Goal: Understand process/instructions

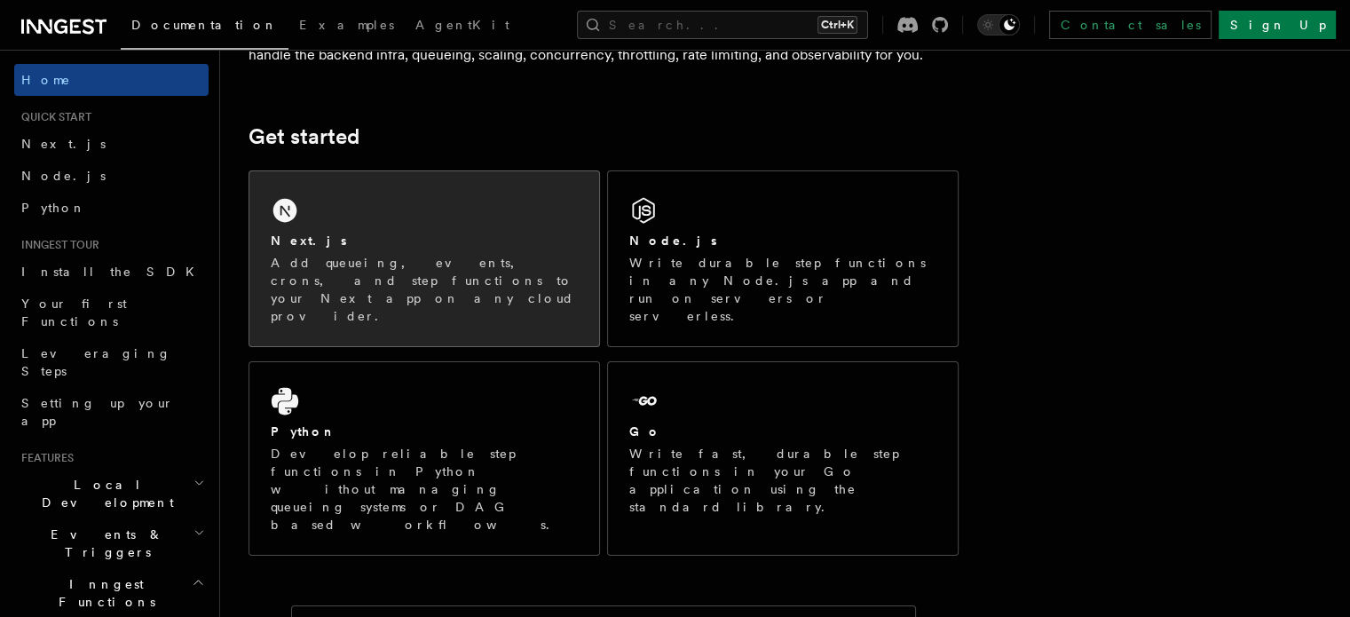
scroll to position [208, 0]
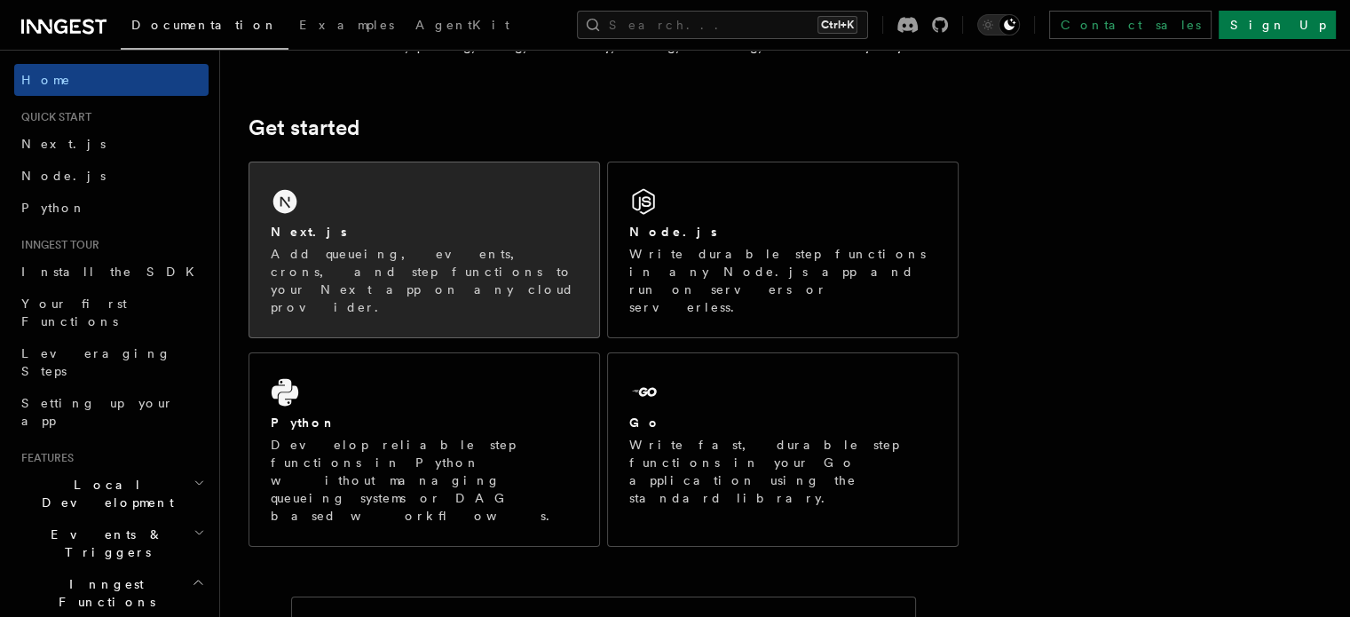
click at [390, 208] on div "Next.js Add queueing, events, crons, and step functions to your Next app on any…" at bounding box center [424, 249] width 350 height 175
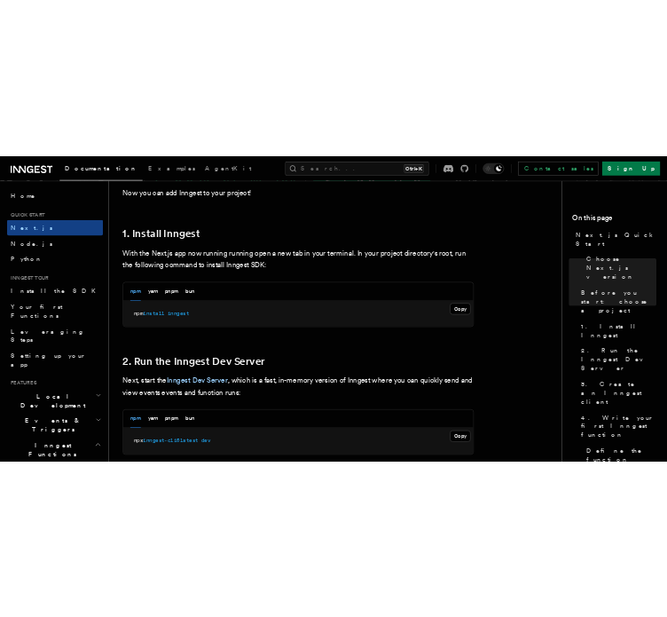
scroll to position [921, 0]
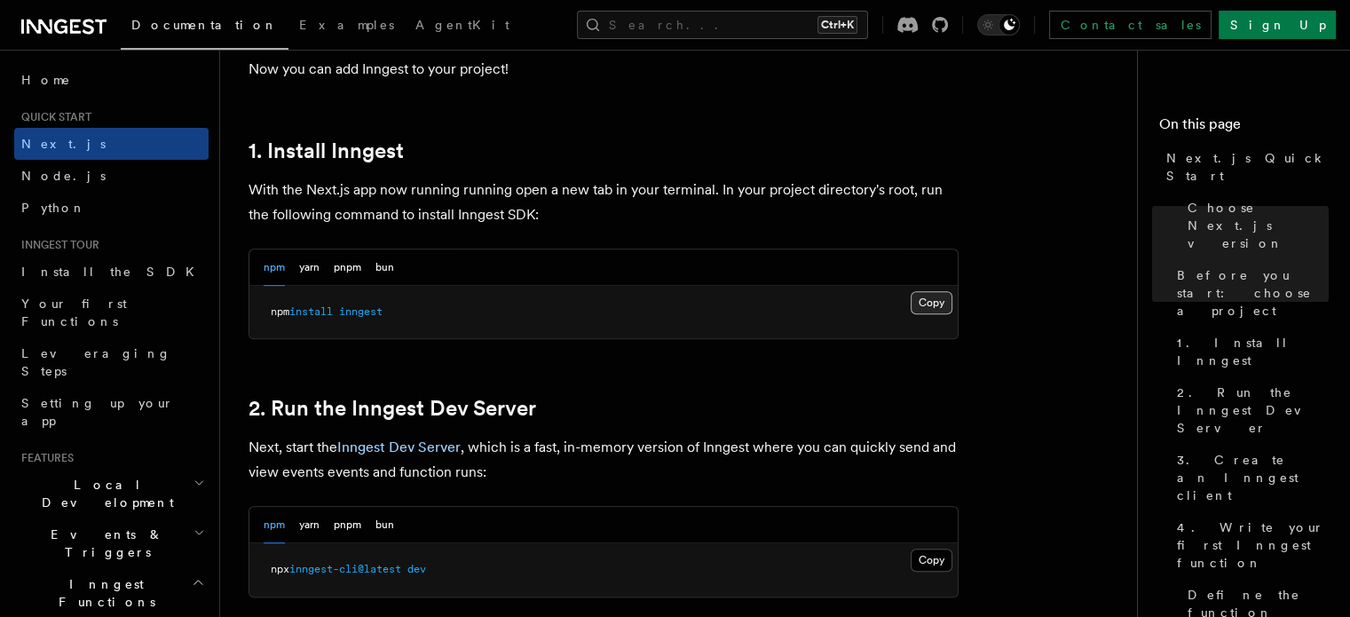
click at [925, 301] on button "Copy Copied" at bounding box center [932, 302] width 42 height 23
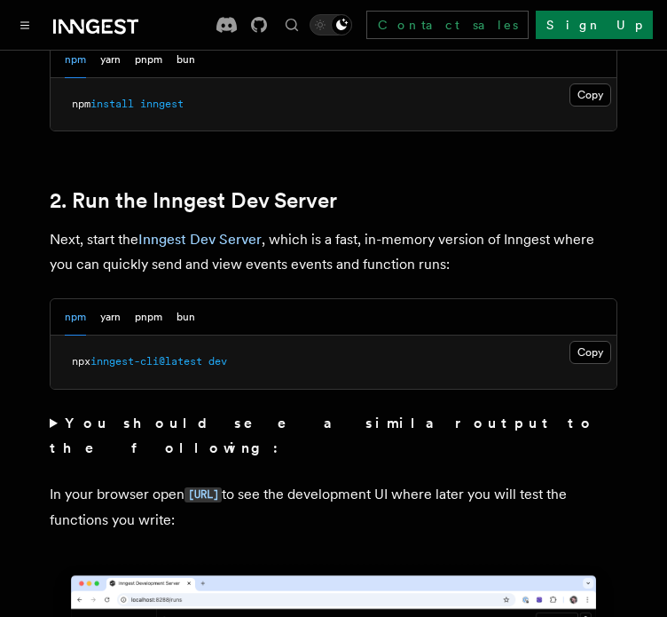
scroll to position [1200, 0]
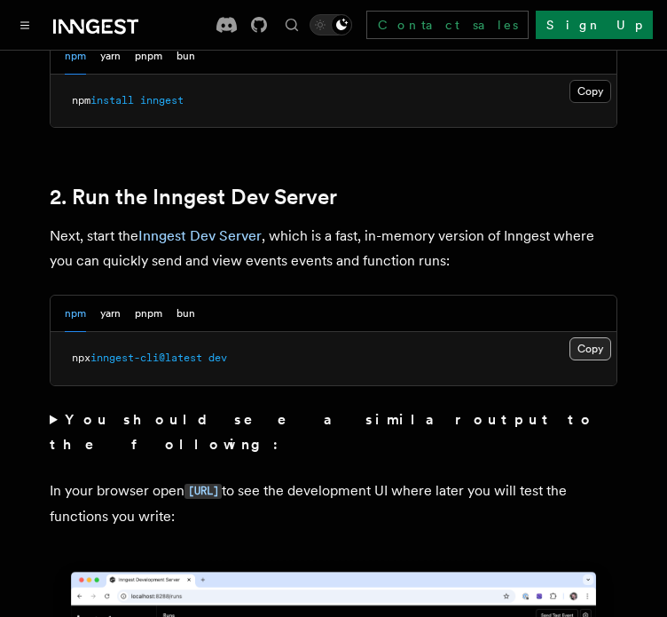
click at [592, 337] on button "Copy Copied" at bounding box center [591, 348] width 42 height 23
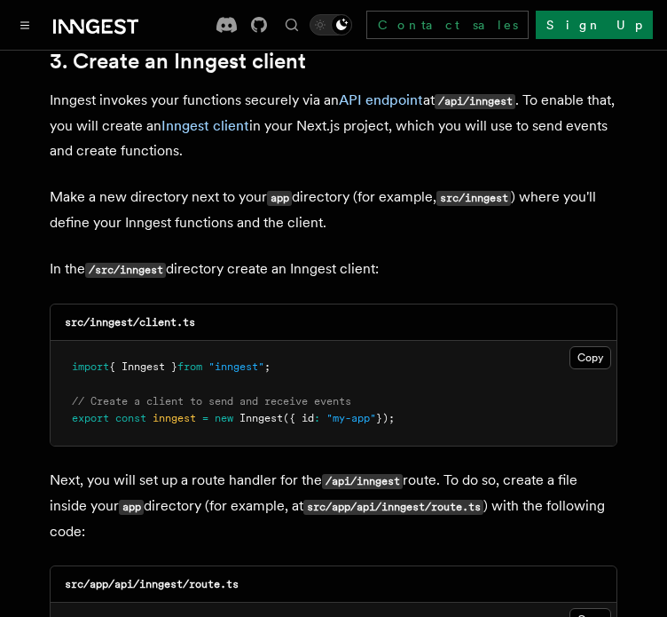
scroll to position [2208, 0]
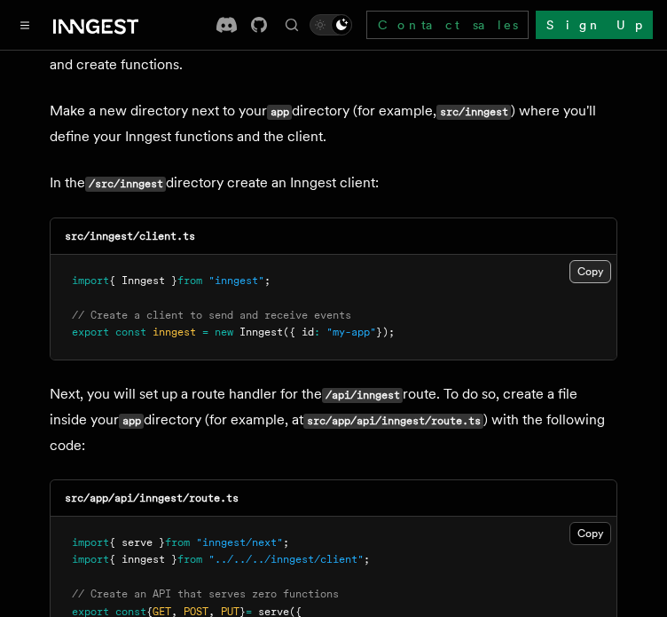
click at [581, 260] on button "Copy Copied" at bounding box center [591, 271] width 42 height 23
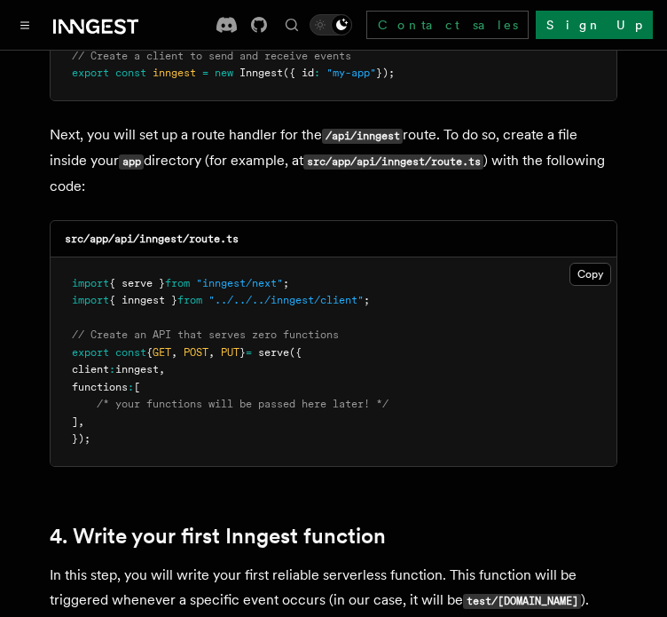
scroll to position [2467, 0]
click at [585, 263] on button "Copy Copied" at bounding box center [591, 274] width 42 height 23
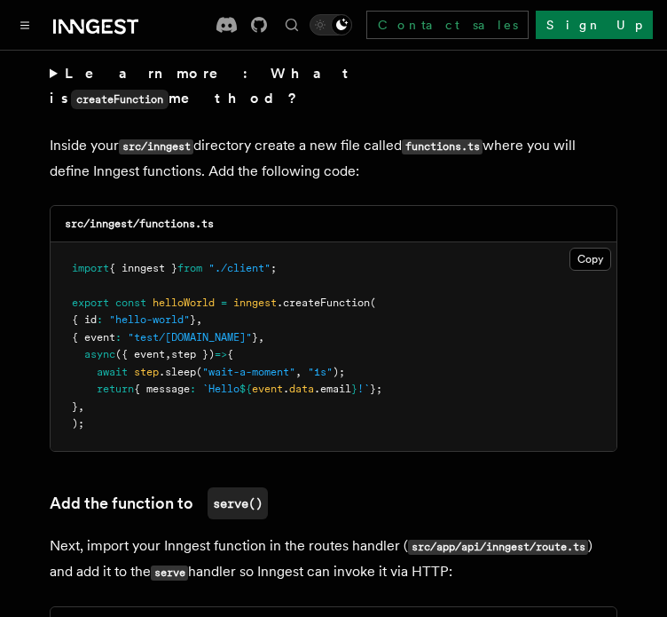
scroll to position [3166, 0]
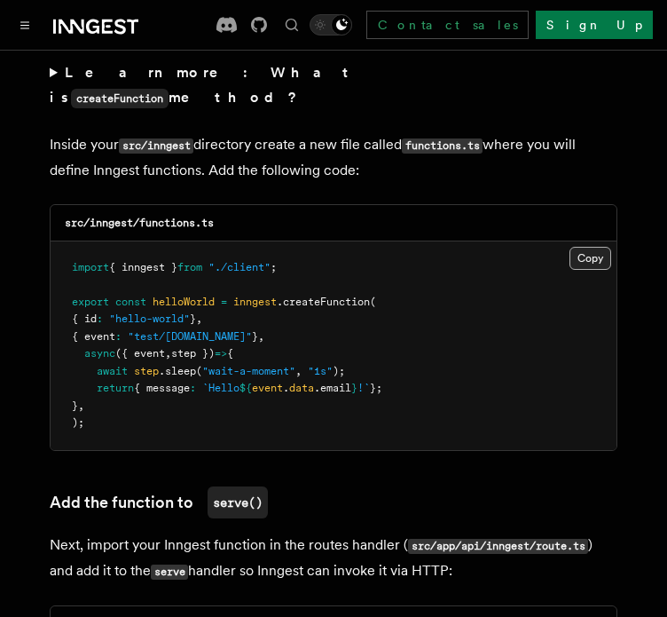
click at [576, 247] on button "Copy Copied" at bounding box center [591, 258] width 42 height 23
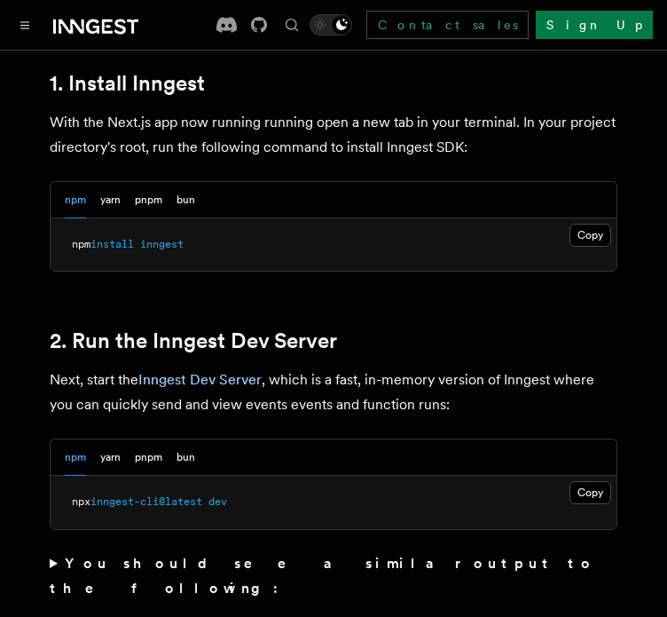
scroll to position [1054, 0]
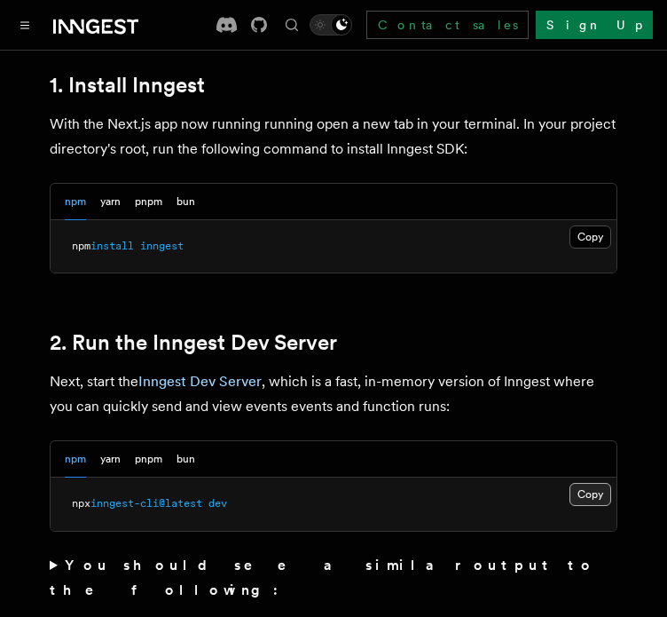
click at [582, 483] on button "Copy Copied" at bounding box center [591, 494] width 42 height 23
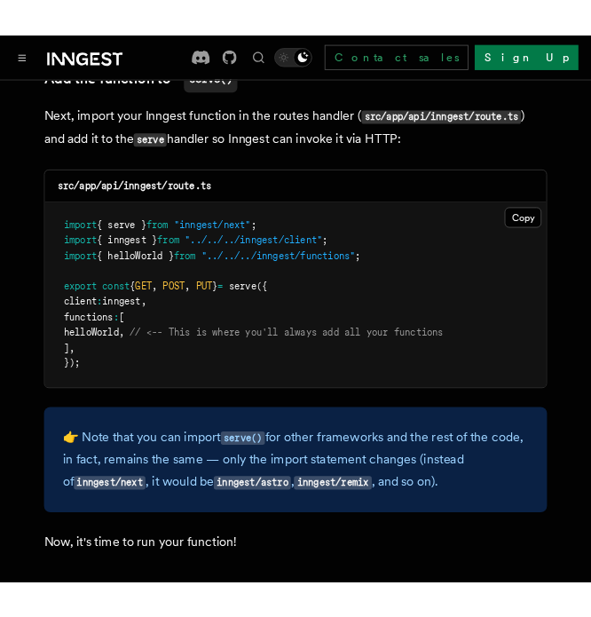
scroll to position [3608, 0]
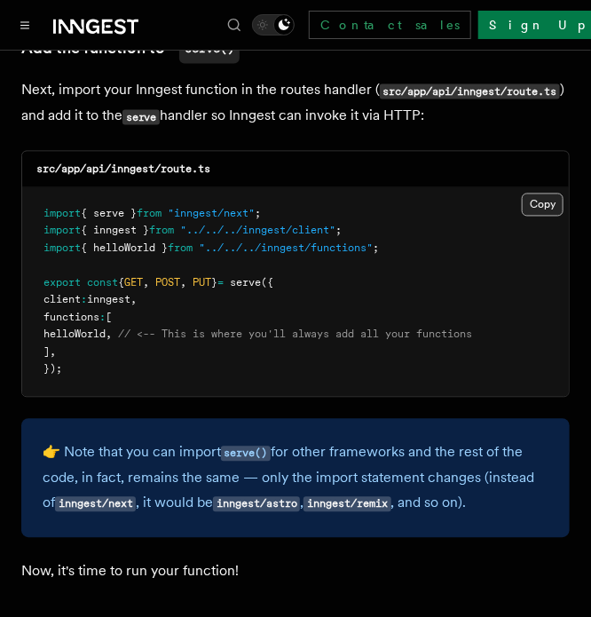
click at [532, 193] on button "Copy Copied" at bounding box center [543, 204] width 42 height 23
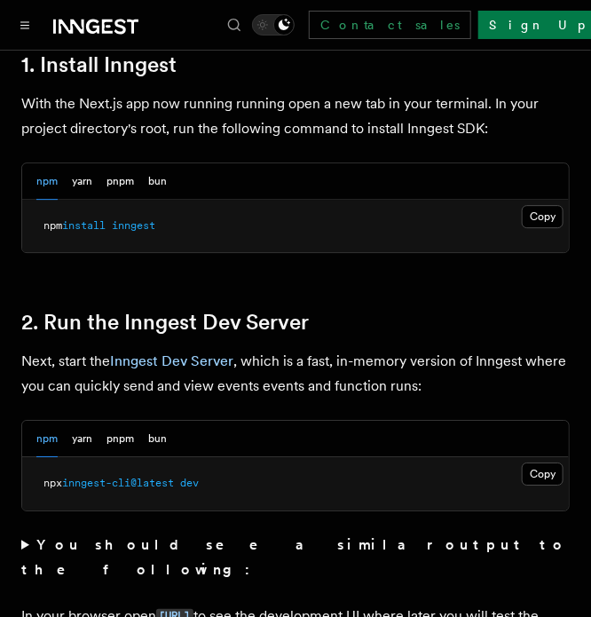
scroll to position [905, 0]
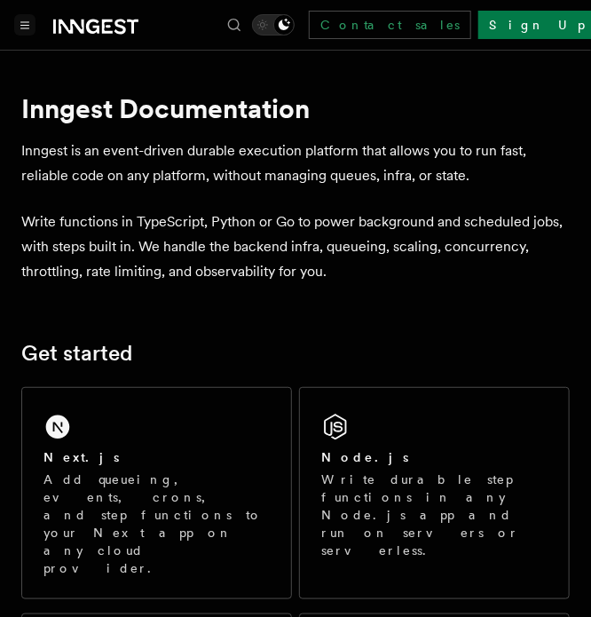
click at [26, 17] on button "Toggle navigation" at bounding box center [24, 24] width 21 height 21
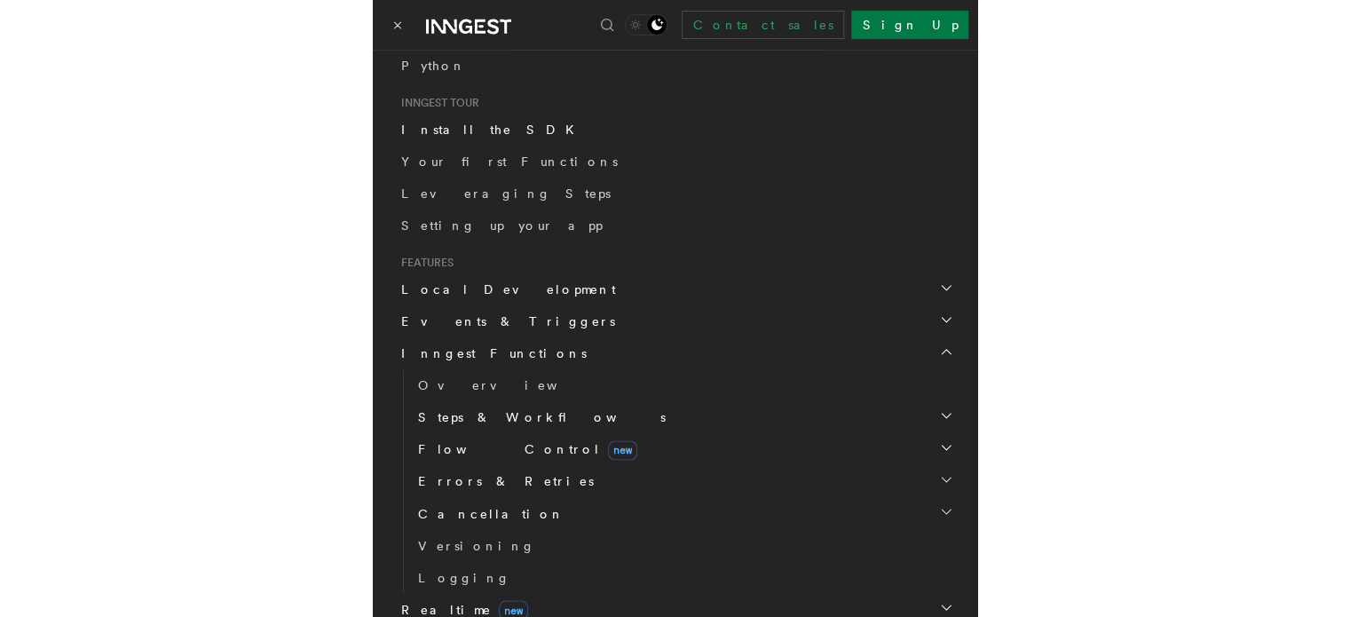
scroll to position [311, 0]
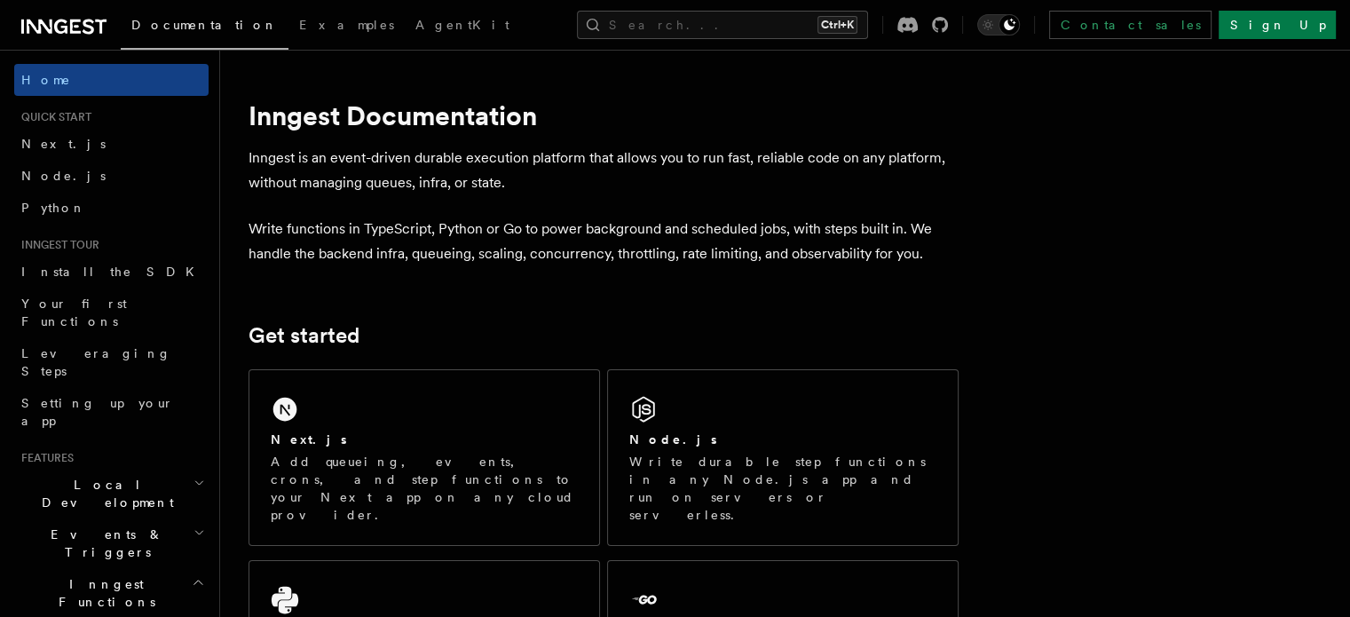
click at [553, 126] on h1 "Inngest Documentation" at bounding box center [603, 115] width 710 height 32
